Goal: Transaction & Acquisition: Purchase product/service

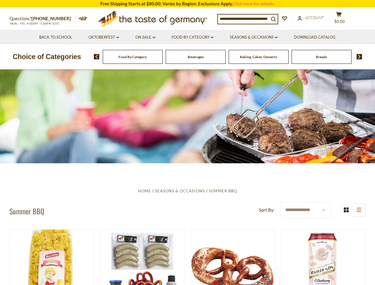
click at [187, 142] on div at bounding box center [187, 116] width 375 height 94
click at [245, 18] on input at bounding box center [243, 19] width 51 height 8
click at [343, 19] on span "$0.00" at bounding box center [339, 21] width 10 height 5
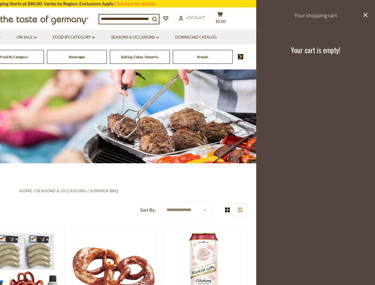
click at [145, 37] on link "Seasons & Occasions dropdown_arrow" at bounding box center [135, 37] width 48 height 7
click at [193, 37] on link "Download Catalog" at bounding box center [196, 37] width 42 height 7
click at [228, 57] on header "Free Shipping Starts at $80.00. Varies by Region. Exclusions Apply. Click here …" at bounding box center [68, 34] width 375 height 69
click at [94, 57] on header "Free Shipping Starts at $80.00. Varies by Region. Exclusions Apply. Click here …" at bounding box center [68, 34] width 375 height 69
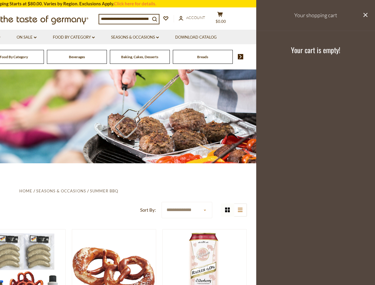
click at [357, 57] on footer "Your cart is empty!" at bounding box center [315, 50] width 119 height 38
